Goal: Task Accomplishment & Management: Manage account settings

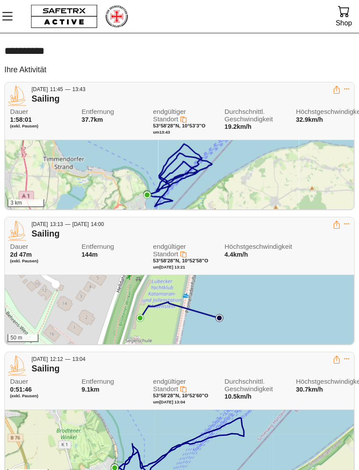
click at [43, 95] on div "Sailing" at bounding box center [182, 99] width 301 height 11
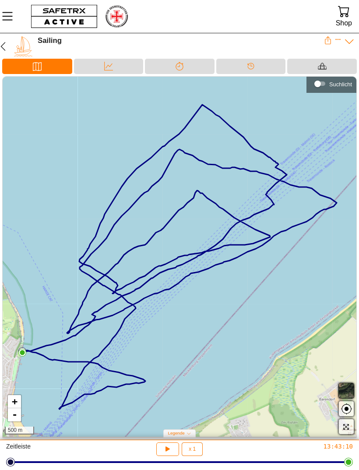
click at [7, 49] on icon "button" at bounding box center [3, 46] width 11 height 11
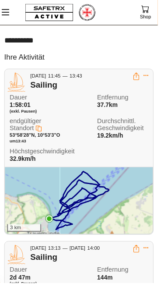
click at [8, 16] on icon "MenÜ" at bounding box center [6, 13] width 8 height 6
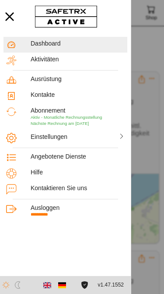
click at [51, 209] on div "Ausloggen" at bounding box center [78, 207] width 94 height 7
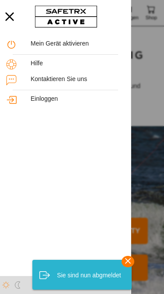
click at [56, 98] on div "Einloggen" at bounding box center [78, 98] width 94 height 7
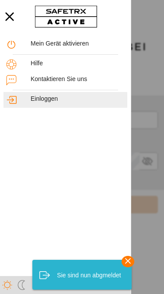
click at [148, 120] on div at bounding box center [82, 147] width 164 height 294
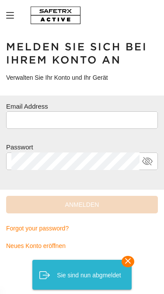
click at [98, 118] on input "text" at bounding box center [81, 120] width 141 height 18
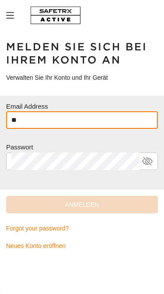
type input "*"
type input "**********"
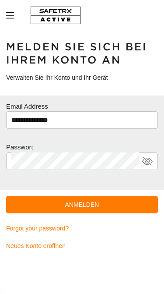
click at [122, 207] on span "Anmelden" at bounding box center [82, 204] width 138 height 11
